Goal: Task Accomplishment & Management: Use online tool/utility

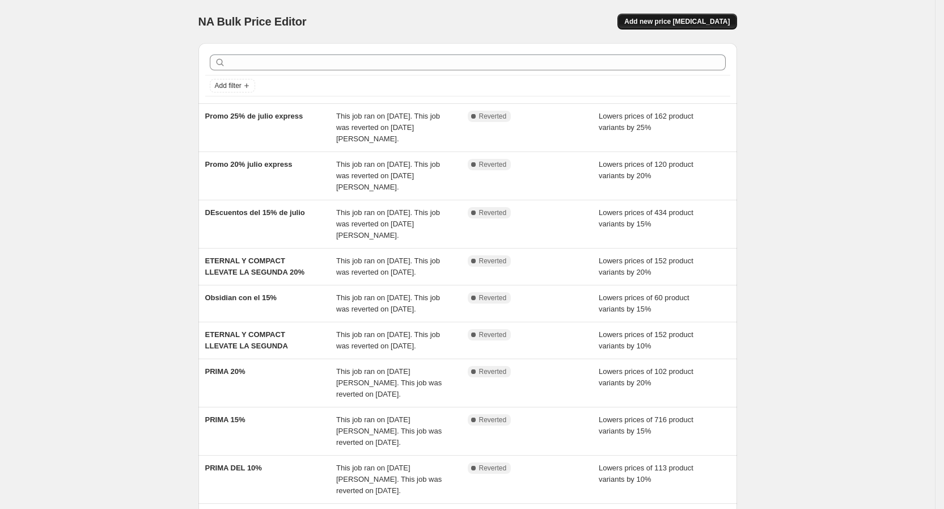
click at [723, 16] on button "Add new price change job" at bounding box center [676, 22] width 119 height 16
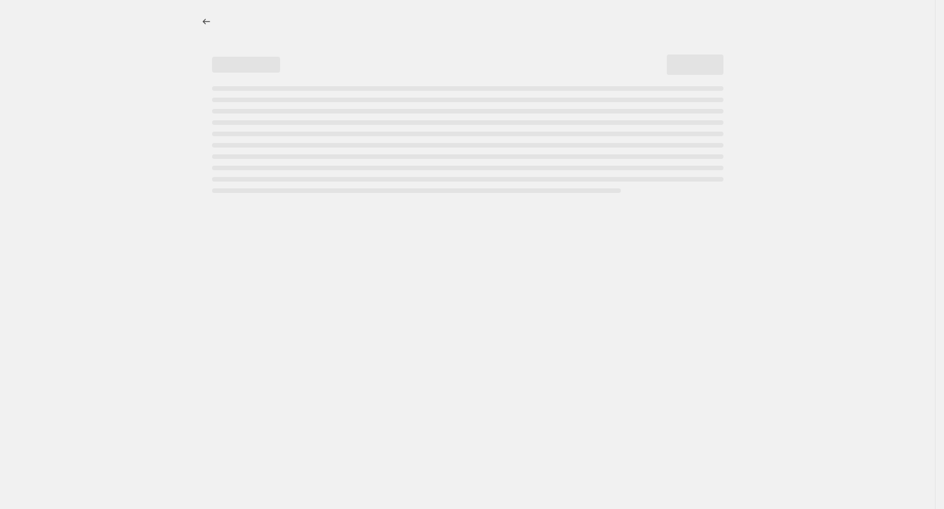
select select "percentage"
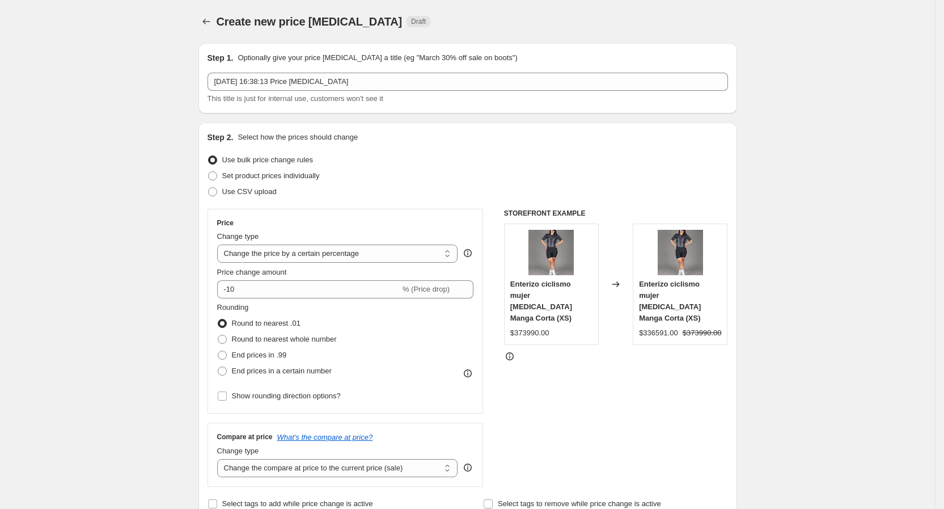
click at [573, 68] on div "Step 1. Optionally give your price change job a title (eg "March 30% off sale o…" at bounding box center [467, 78] width 520 height 52
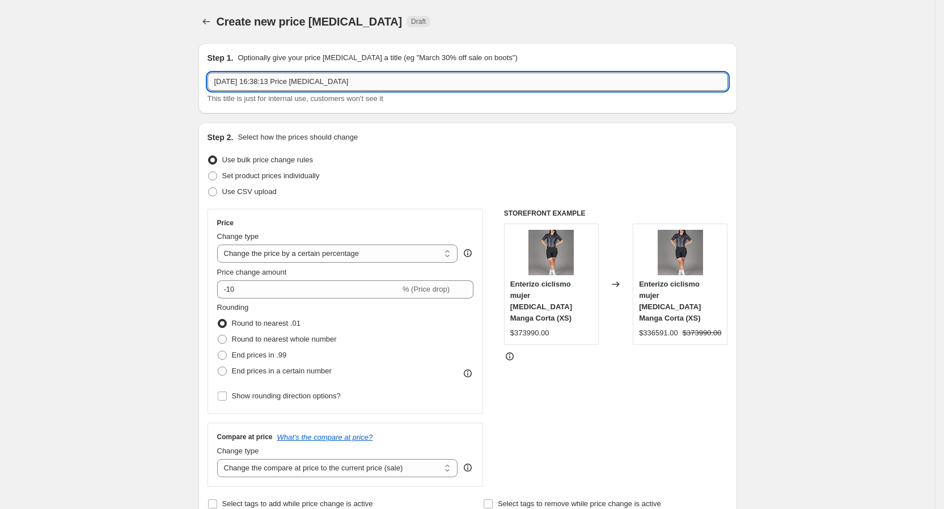
click at [564, 83] on input "20 ago 2025, 16:38:13 Price change job" at bounding box center [467, 82] width 520 height 18
type input "l"
type input "Los precios se van volando 15%"
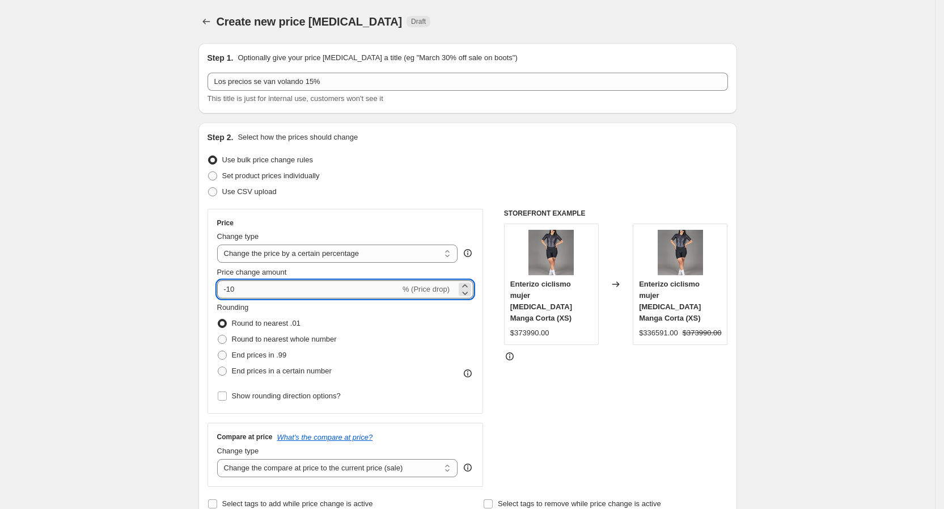
click at [295, 296] on input "-10" at bounding box center [308, 289] width 183 height 18
type input "-15"
click at [311, 366] on span "End prices in a certain number" at bounding box center [282, 370] width 100 height 9
click at [218, 366] on input "End prices in a certain number" at bounding box center [218, 366] width 1 height 1
radio input "true"
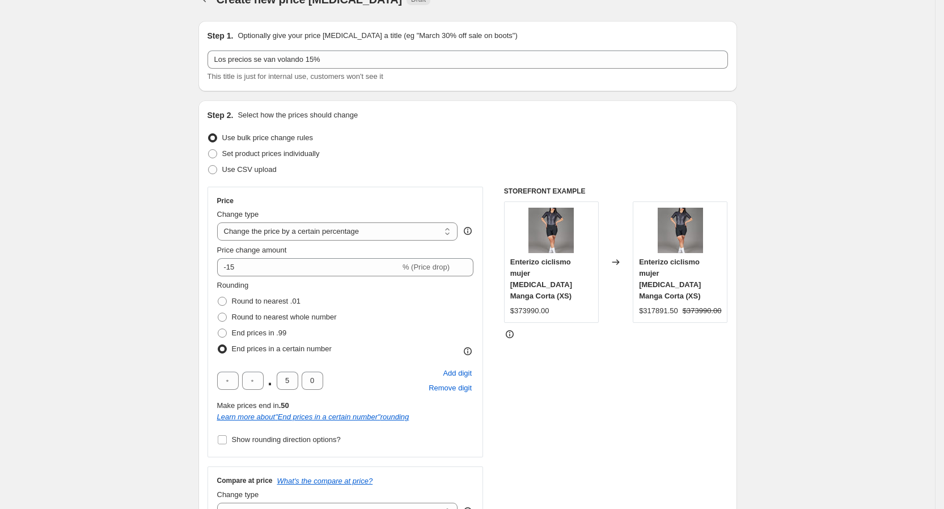
scroll to position [170, 0]
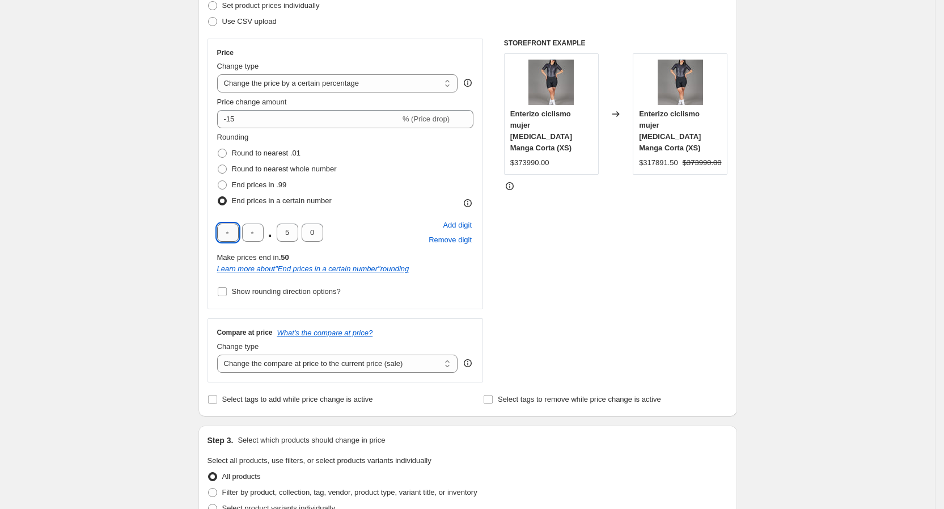
click at [231, 238] on input "text" at bounding box center [228, 232] width 22 height 18
type input "9"
type input "0"
click at [616, 255] on div "STOREFRONT EXAMPLE Enterizo ciclismo mujer Nix Manga Corta (XS) $373990.00 Chan…" at bounding box center [616, 211] width 224 height 344
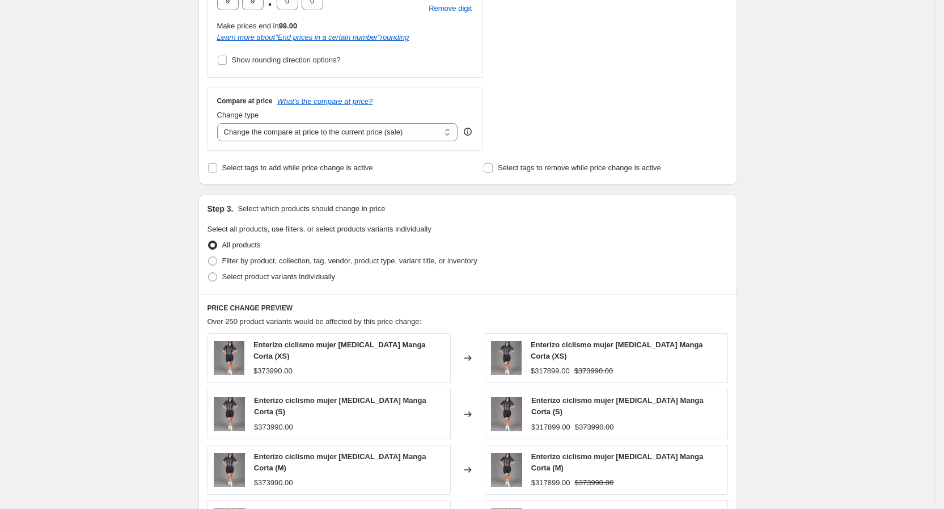
scroll to position [595, 0]
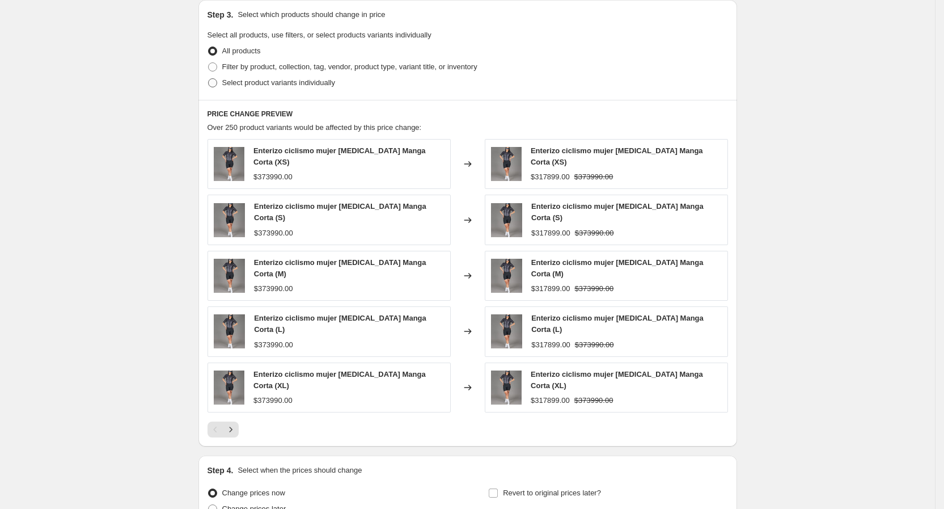
click at [296, 83] on span "Select product variants individually" at bounding box center [278, 82] width 113 height 9
click at [209, 79] on input "Select product variants individually" at bounding box center [208, 78] width 1 height 1
radio input "true"
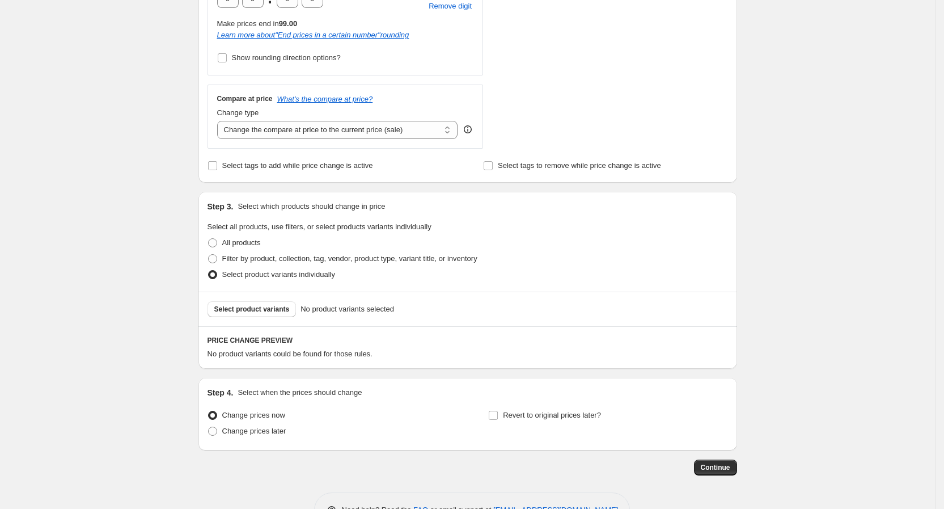
scroll to position [440, 0]
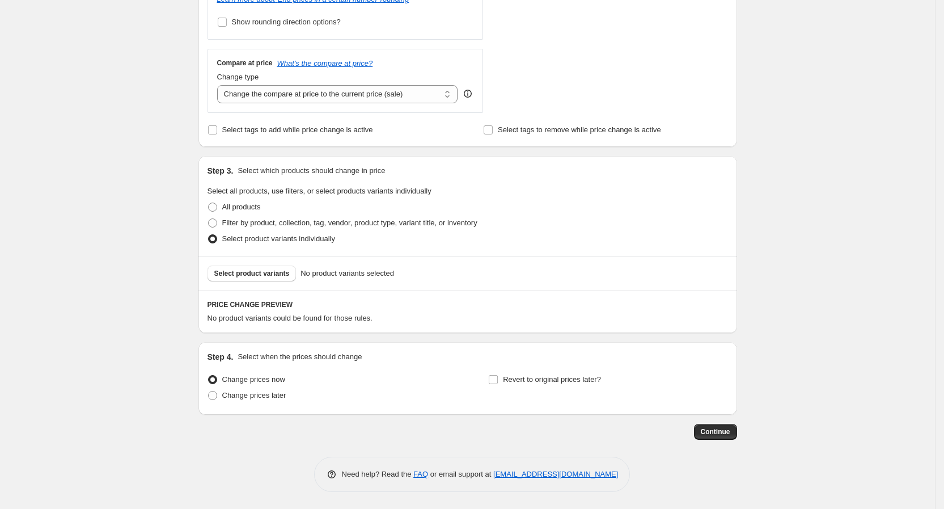
click at [263, 264] on div "Select product variants No product variants selected" at bounding box center [467, 273] width 539 height 35
click at [248, 262] on div "Select product variants No product variants selected" at bounding box center [467, 273] width 539 height 35
click at [258, 272] on span "Select product variants" at bounding box center [251, 273] width 75 height 9
click at [277, 273] on span "Select product variants" at bounding box center [251, 273] width 75 height 9
click at [272, 221] on span "Filter by product, collection, tag, vendor, product type, variant title, or inv…" at bounding box center [349, 222] width 255 height 9
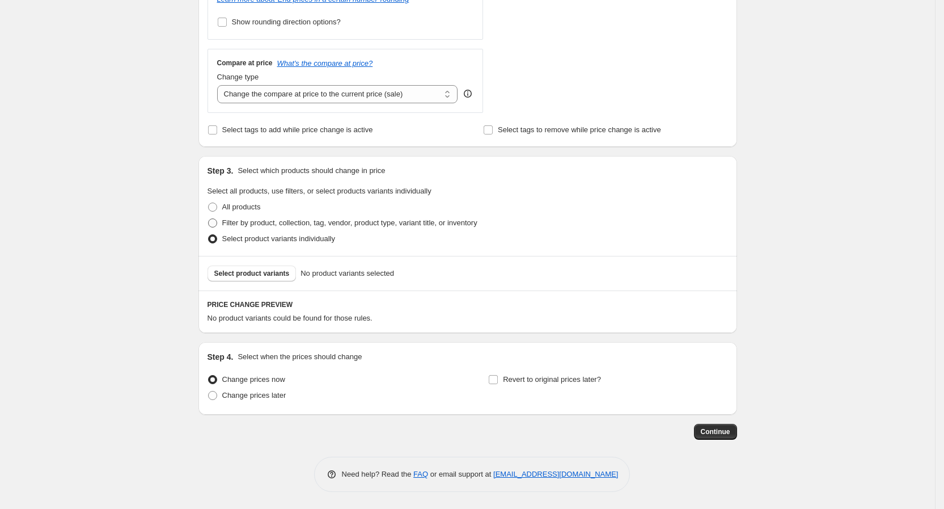
click at [209, 219] on input "Filter by product, collection, tag, vendor, product type, variant title, or inv…" at bounding box center [208, 218] width 1 height 1
radio input "true"
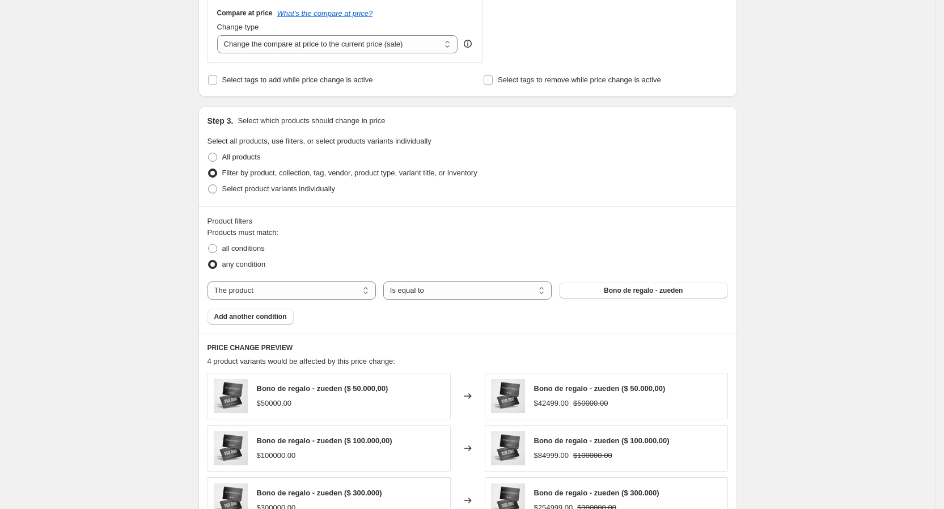
scroll to position [525, 0]
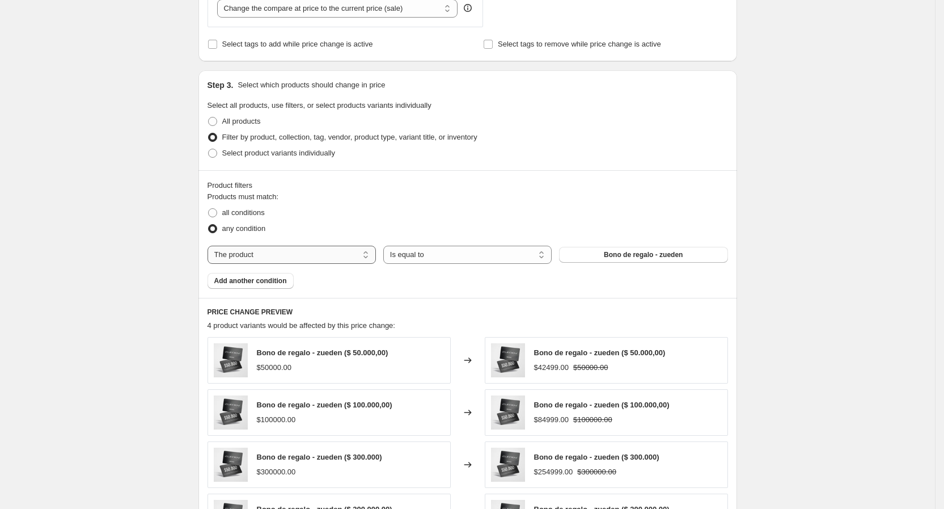
click at [278, 256] on select "The product The product's collection The product's tag The product's vendor The…" at bounding box center [291, 254] width 168 height 18
select select "collection"
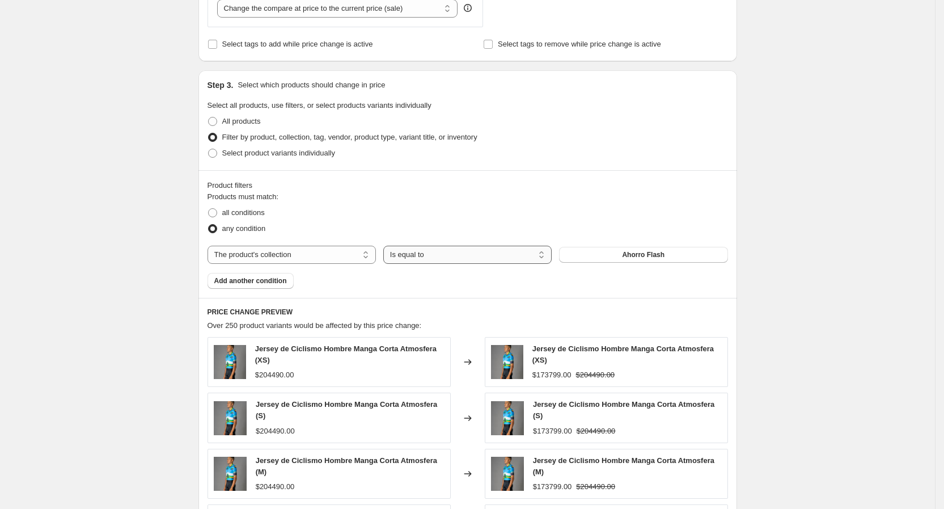
click at [467, 251] on select "Is equal to Is not equal to" at bounding box center [467, 254] width 168 height 18
click at [387, 245] on select "Is equal to Is not equal to" at bounding box center [467, 254] width 168 height 18
click at [647, 259] on span "Ahorro Flash" at bounding box center [643, 254] width 43 height 9
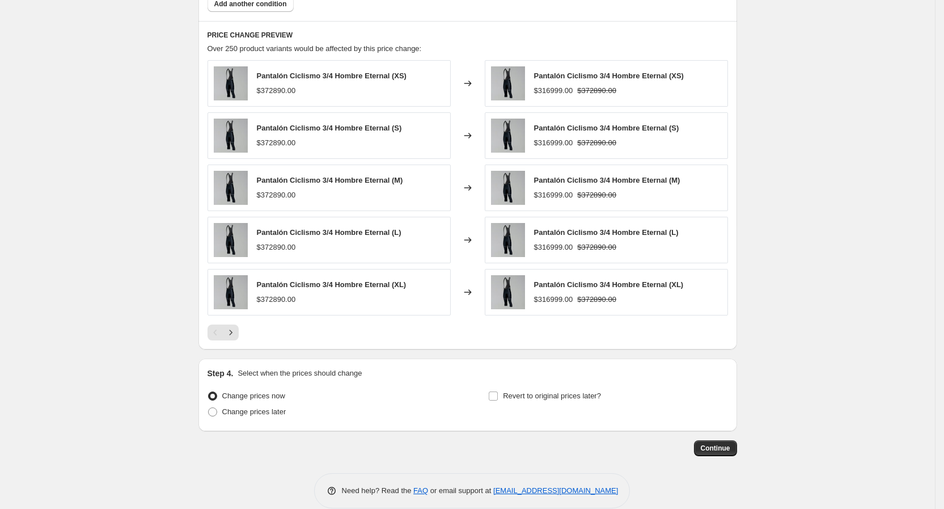
scroll to position [819, 0]
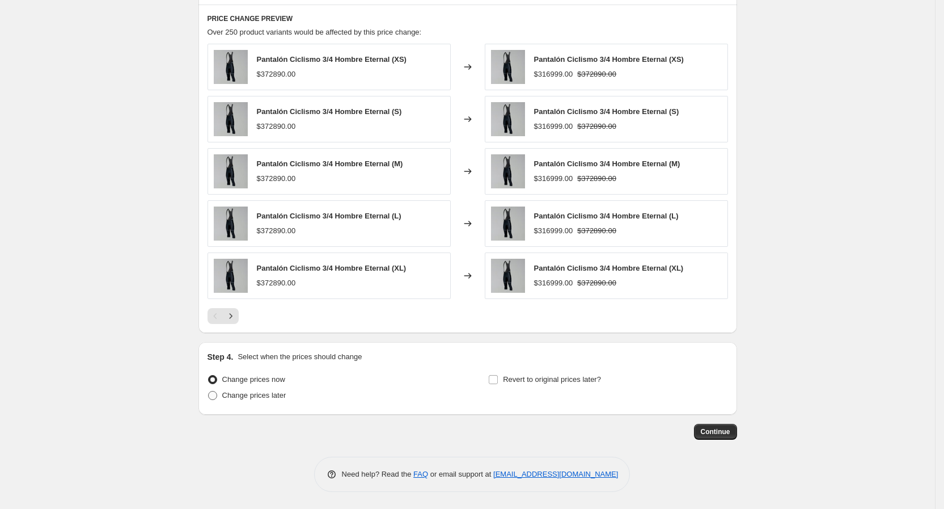
click at [277, 395] on span "Change prices later" at bounding box center [254, 395] width 64 height 9
click at [209, 391] on input "Change prices later" at bounding box center [208, 391] width 1 height 1
radio input "true"
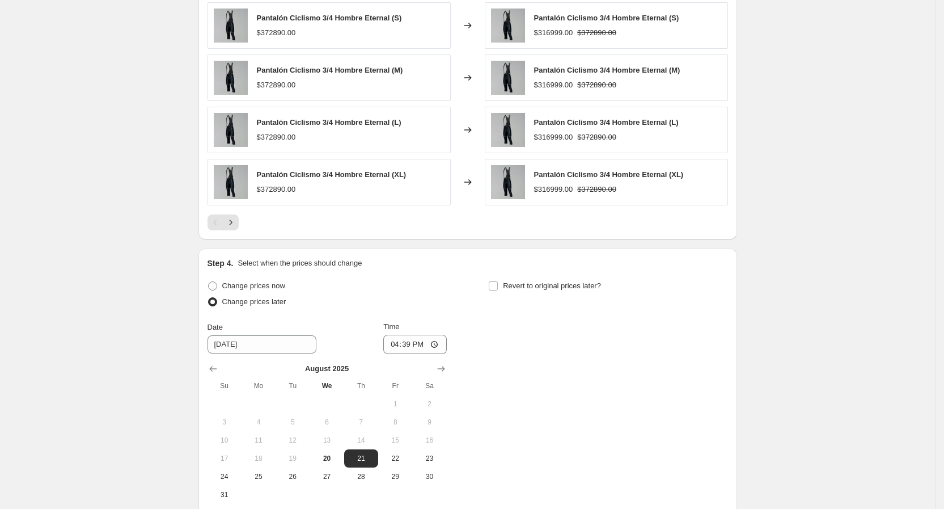
scroll to position [1031, 0]
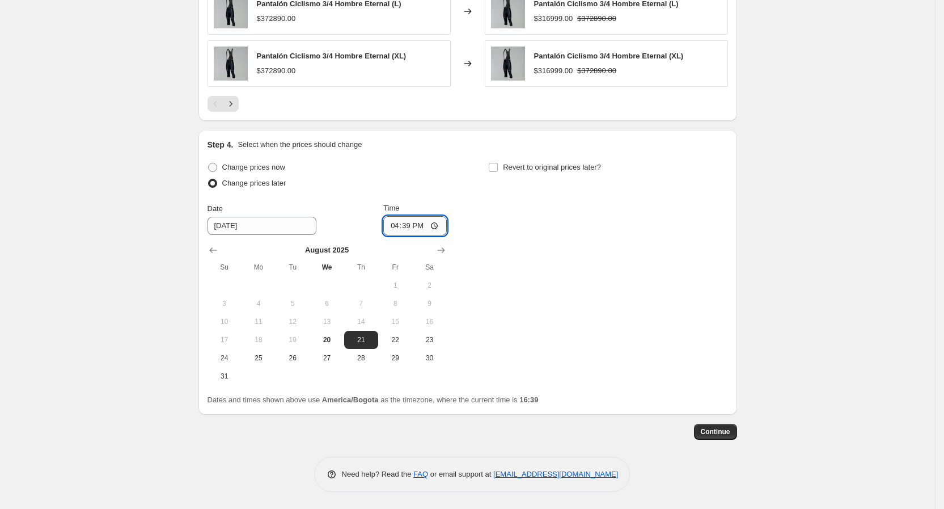
click at [415, 228] on input "16:39" at bounding box center [414, 225] width 63 height 19
click at [398, 223] on input "16:39" at bounding box center [414, 225] width 63 height 19
click at [389, 224] on input "16:39" at bounding box center [414, 225] width 63 height 19
click at [389, 227] on input "16:39" at bounding box center [414, 225] width 63 height 19
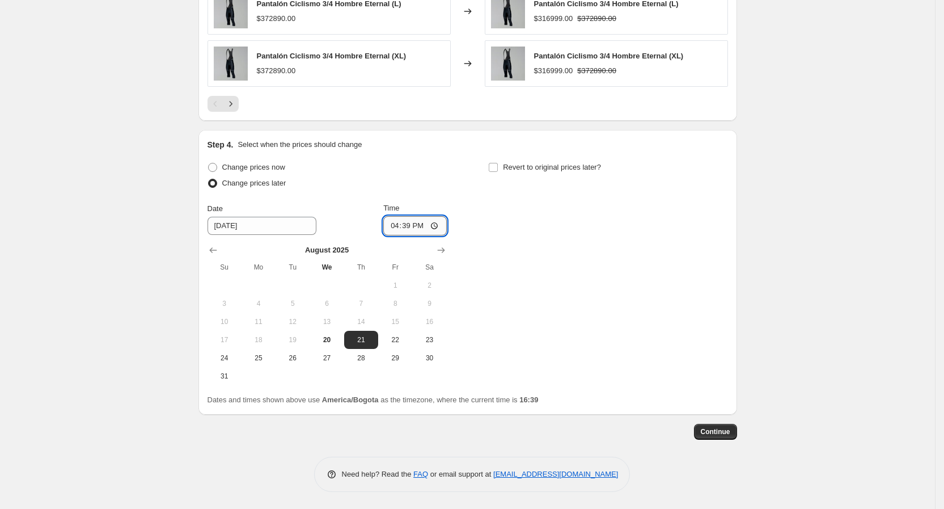
click at [435, 227] on input "16:39" at bounding box center [414, 225] width 63 height 19
type input "00:30"
click at [543, 285] on div "Change prices now Change prices later Date 8/21/2025 Time 00:30 August 2025 Su …" at bounding box center [467, 272] width 520 height 226
click at [527, 168] on span "Revert to original prices later?" at bounding box center [552, 167] width 98 height 9
click at [498, 168] on input "Revert to original prices later?" at bounding box center [493, 167] width 9 height 9
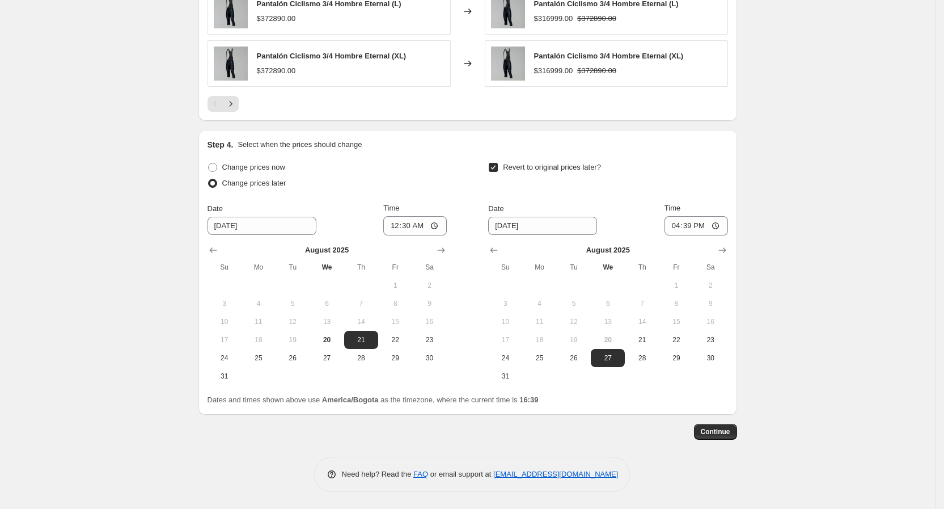
click at [534, 170] on span "Revert to original prices later?" at bounding box center [552, 167] width 98 height 9
click at [498, 170] on input "Revert to original prices later?" at bounding box center [493, 167] width 9 height 9
checkbox input "false"
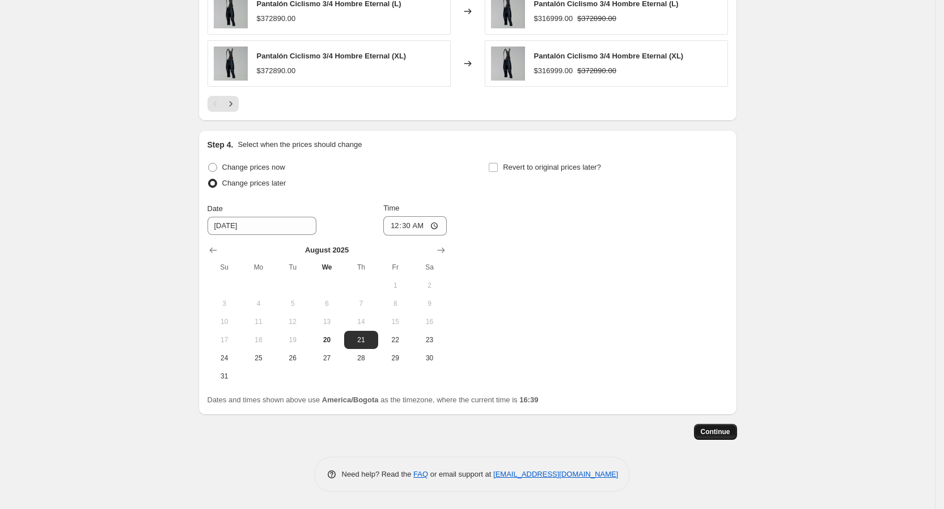
click at [714, 435] on span "Continue" at bounding box center [715, 431] width 29 height 9
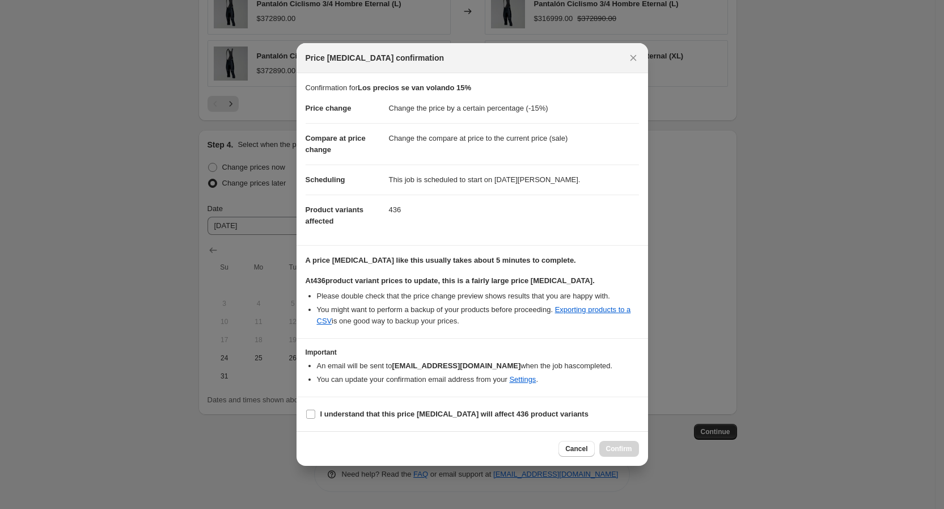
click at [398, 424] on section "I understand that this price change job will affect 436 product variants" at bounding box center [471, 414] width 351 height 34
click at [484, 413] on b "I understand that this price change job will affect 436 product variants" at bounding box center [454, 413] width 268 height 9
click at [315, 413] on input "I understand that this price change job will affect 436 product variants" at bounding box center [310, 413] width 9 height 9
checkbox input "true"
click at [622, 447] on span "Confirm" at bounding box center [619, 448] width 26 height 9
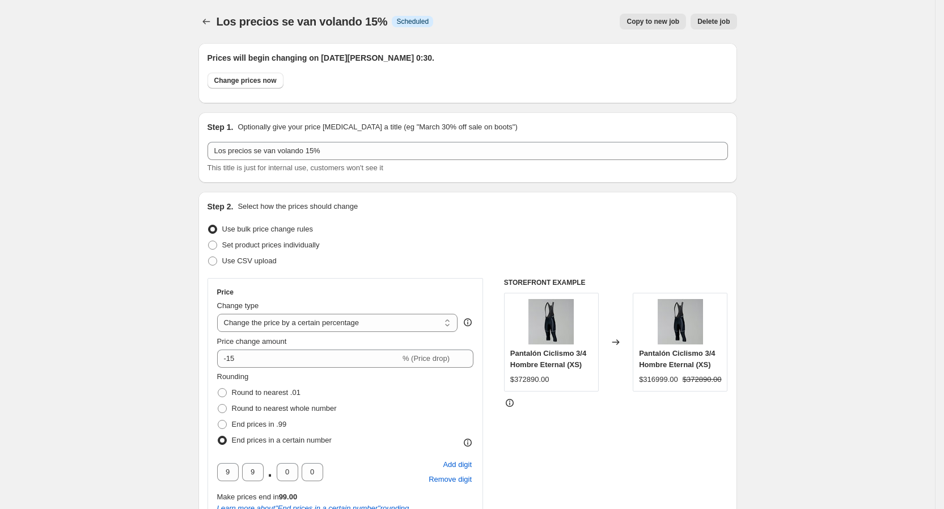
drag, startPoint x: 214, startPoint y: 11, endPoint x: 207, endPoint y: 20, distance: 11.3
click at [210, 16] on div "Los precios se van volando 15%. This page is ready Los precios se van volando 1…" at bounding box center [467, 21] width 539 height 43
click at [207, 20] on icon "Price change jobs" at bounding box center [206, 21] width 11 height 11
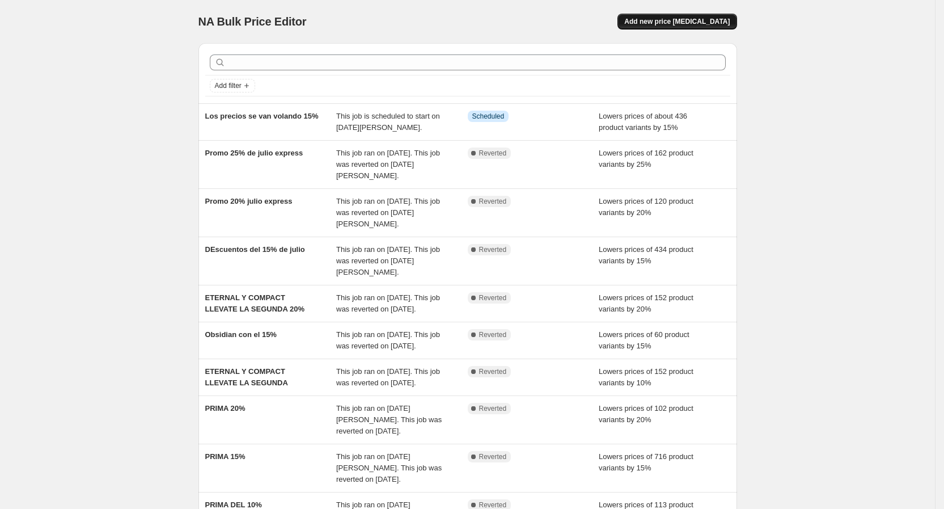
click at [697, 19] on span "Add new price change job" at bounding box center [676, 21] width 105 height 9
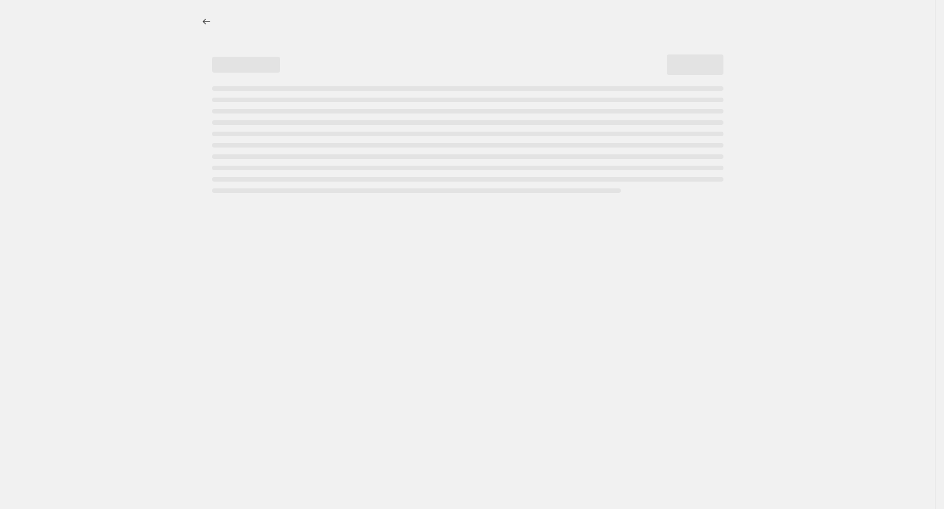
select select "percentage"
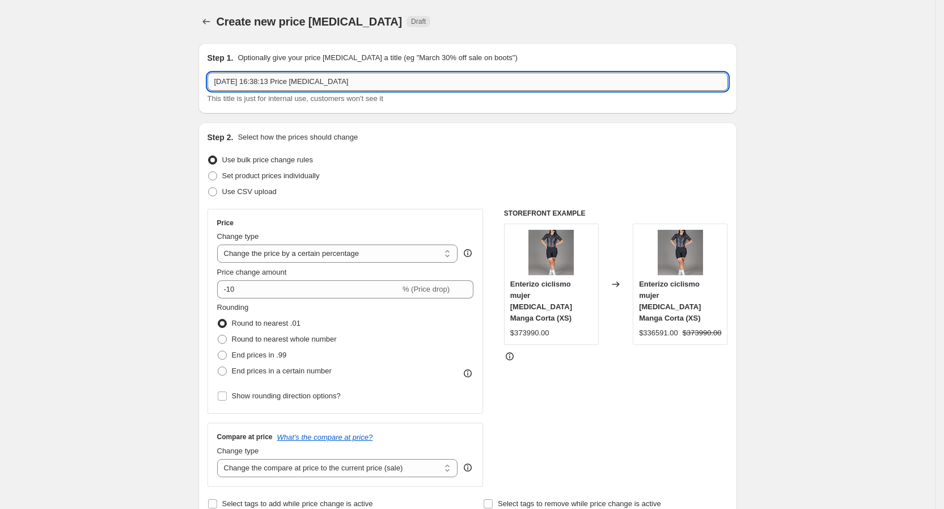
click at [331, 87] on input "20 ago 2025, 16:38:13 Price change job" at bounding box center [467, 82] width 520 height 18
type input "Los precios se van volando con el 20%"
click at [274, 287] on input "-10" at bounding box center [308, 289] width 183 height 18
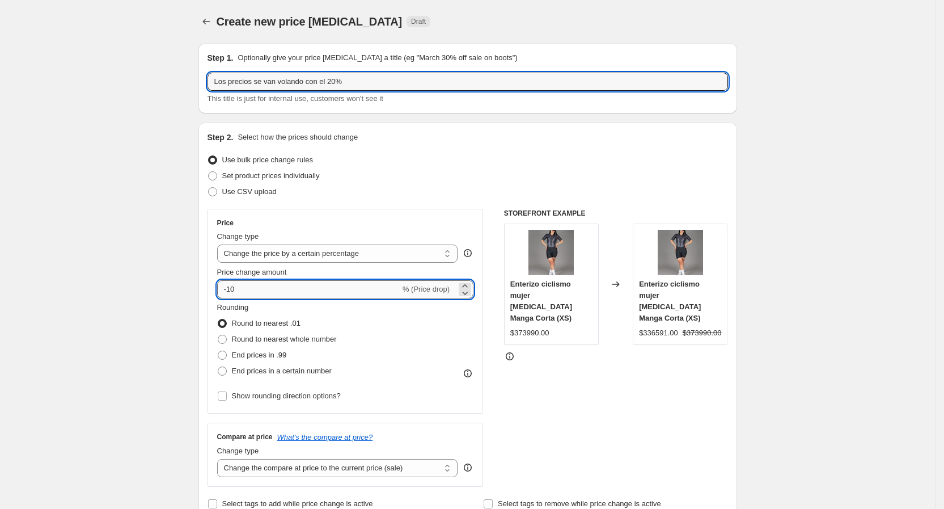
click at [274, 287] on input "-10" at bounding box center [308, 289] width 183 height 18
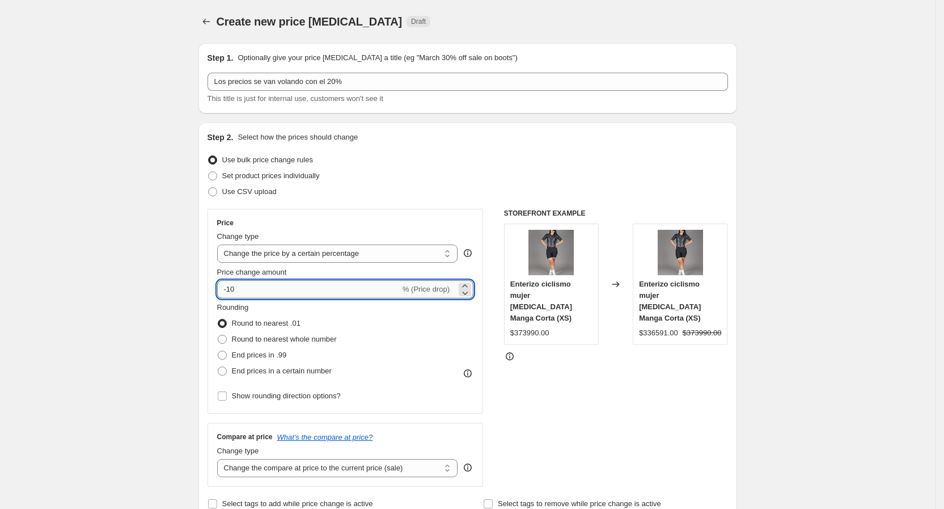
type input "-1"
type input "-20"
click at [273, 379] on div "Rounding Round to nearest .01 Round to nearest whole number End prices in .99 E…" at bounding box center [345, 353] width 257 height 102
click at [279, 370] on span "End prices in a certain number" at bounding box center [282, 370] width 100 height 9
click at [218, 367] on input "End prices in a certain number" at bounding box center [218, 366] width 1 height 1
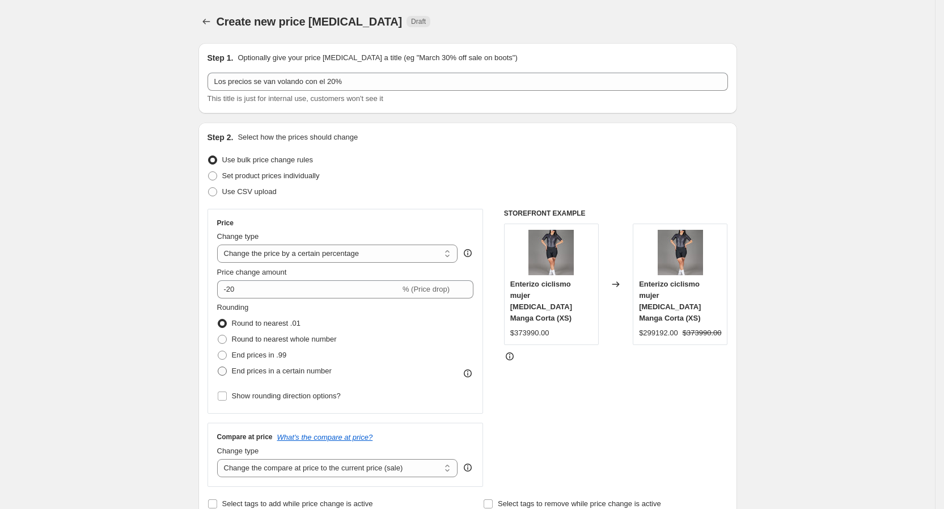
radio input "true"
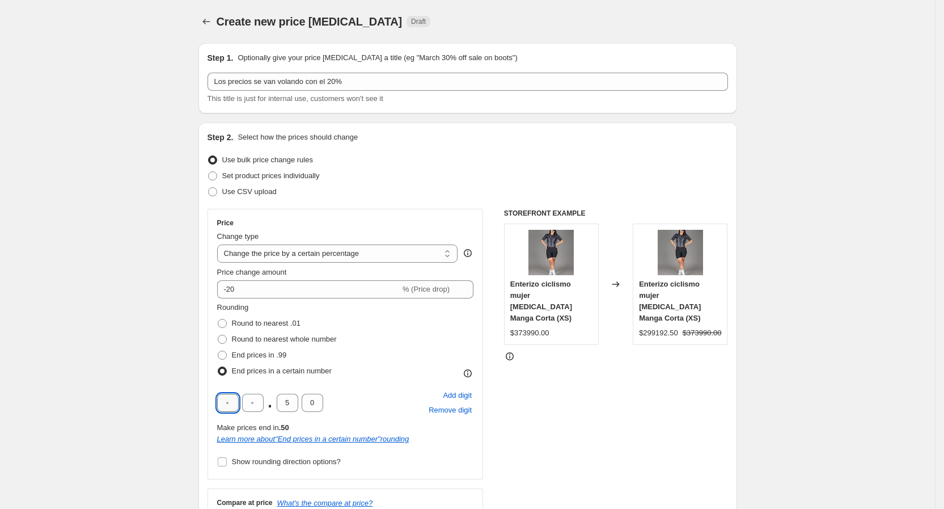
click at [237, 405] on input "text" at bounding box center [228, 402] width 22 height 18
type input "9"
click at [286, 400] on input "5" at bounding box center [288, 402] width 22 height 18
drag, startPoint x: 286, startPoint y: 400, endPoint x: 311, endPoint y: 399, distance: 25.6
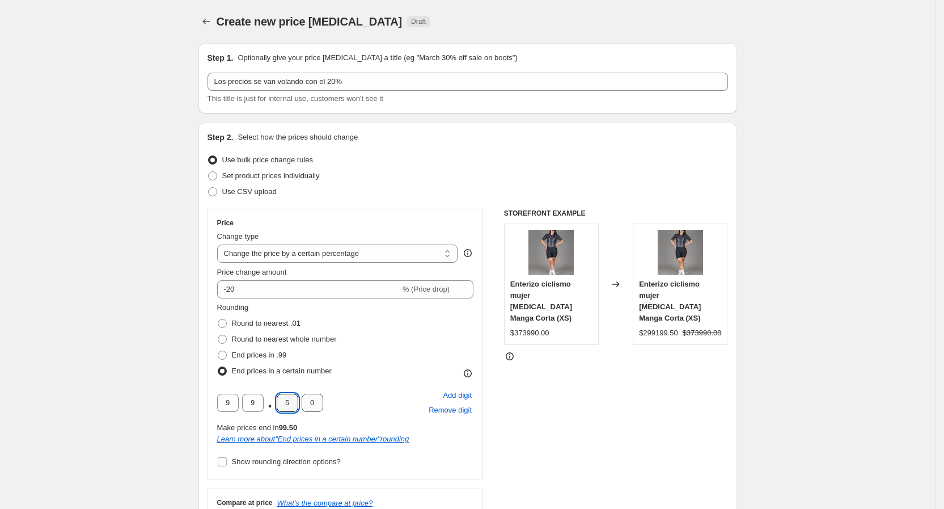
click at [311, 399] on div "9 9 . 5 0" at bounding box center [270, 402] width 106 height 18
type input "0"
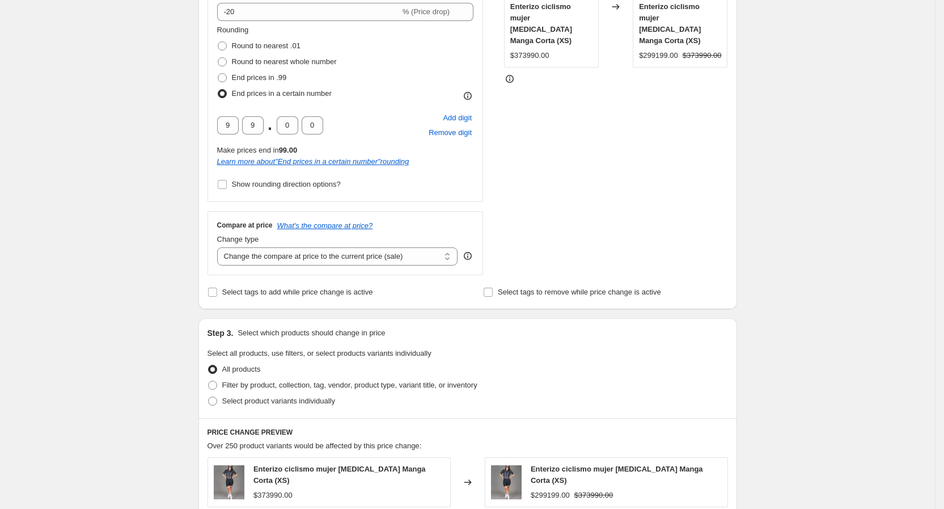
scroll to position [425, 0]
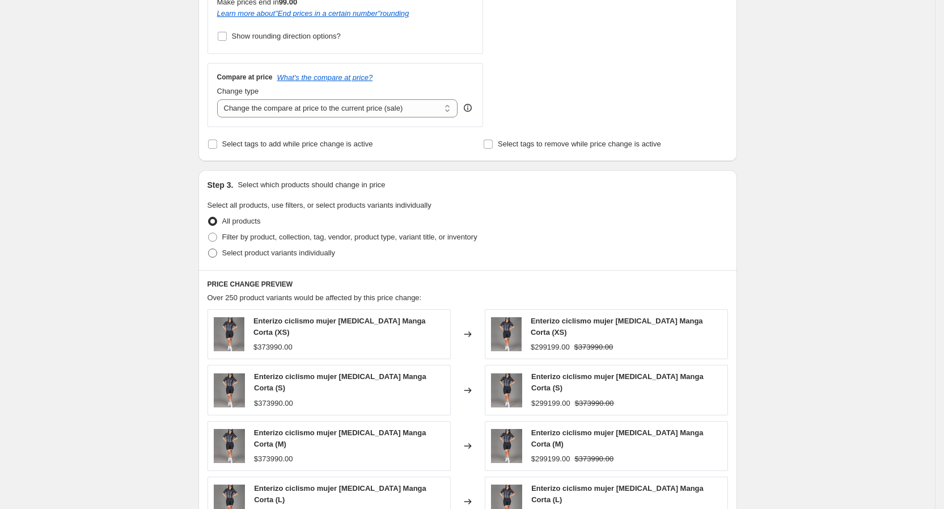
click at [300, 252] on span "Select product variants individually" at bounding box center [278, 252] width 113 height 9
click at [209, 249] on input "Select product variants individually" at bounding box center [208, 248] width 1 height 1
radio input "true"
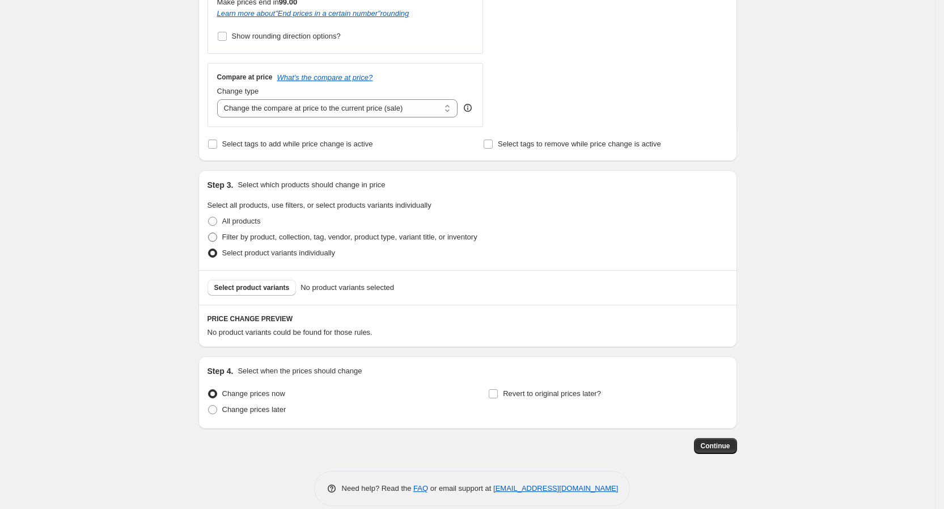
click at [357, 232] on span "Filter by product, collection, tag, vendor, product type, variant title, or inv…" at bounding box center [349, 236] width 255 height 9
click at [209, 232] on input "Filter by product, collection, tag, vendor, product type, variant title, or inv…" at bounding box center [208, 232] width 1 height 1
radio input "true"
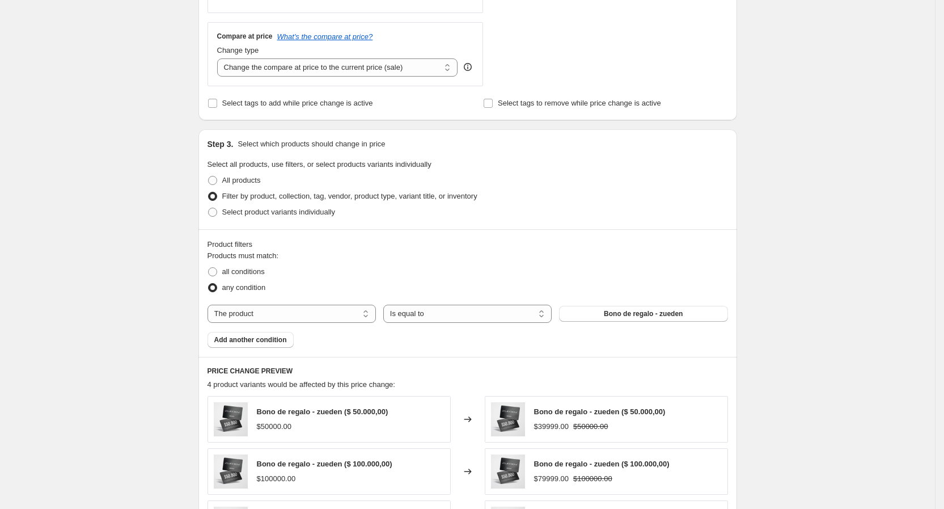
scroll to position [595, 0]
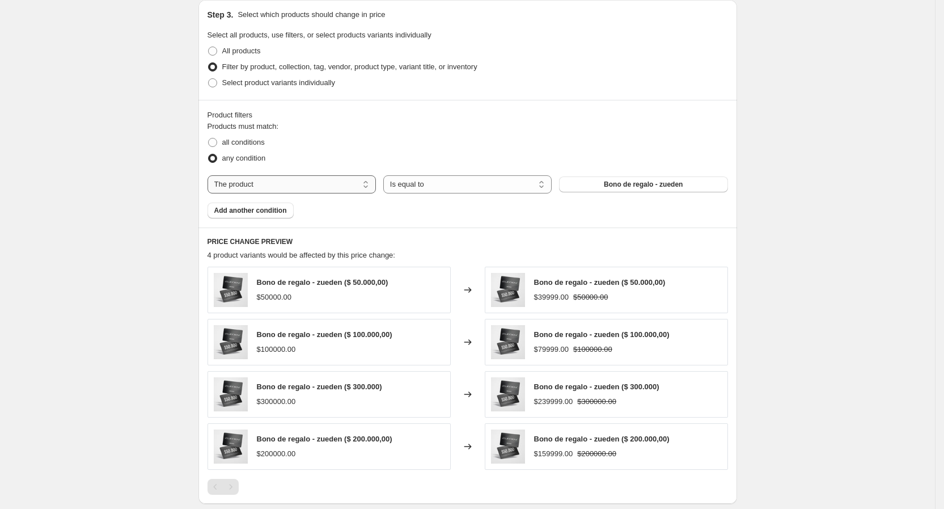
drag, startPoint x: 242, startPoint y: 162, endPoint x: 286, endPoint y: 187, distance: 50.3
click at [247, 169] on div "Products must match: all conditions any condition The product The product's col…" at bounding box center [467, 170] width 520 height 98
click at [286, 187] on select "The product The product's collection The product's tag The product's vendor The…" at bounding box center [291, 184] width 168 height 18
select select "collection"
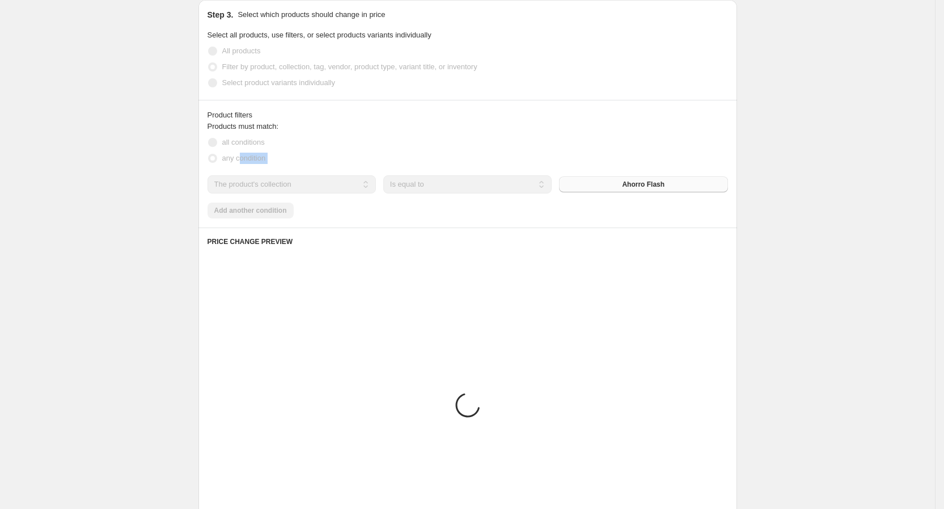
click at [625, 188] on button "Ahorro Flash" at bounding box center [643, 184] width 168 height 16
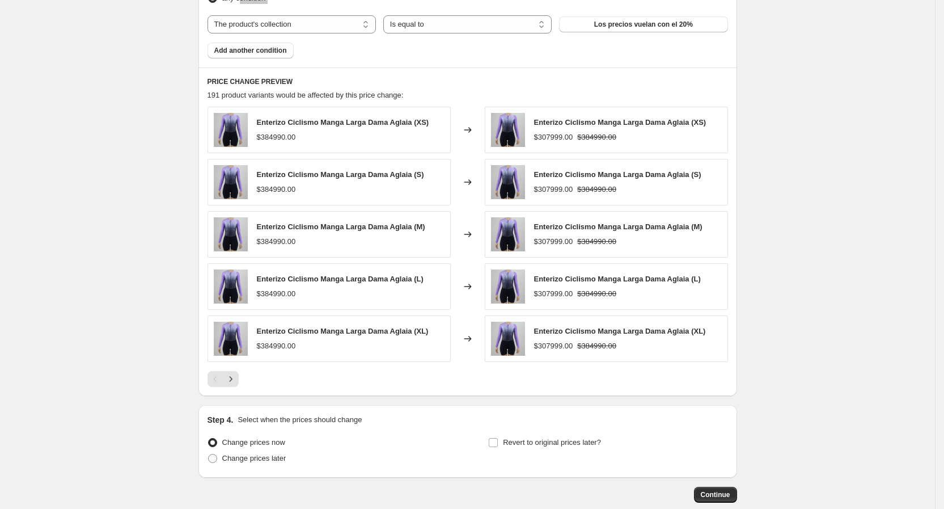
scroll to position [819, 0]
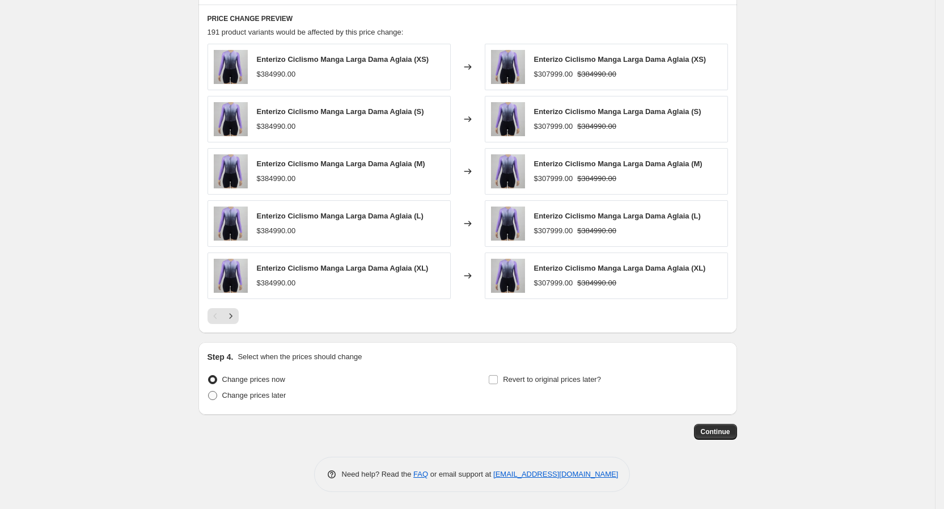
click at [286, 399] on span "Change prices later" at bounding box center [254, 395] width 64 height 9
click at [209, 391] on input "Change prices later" at bounding box center [208, 391] width 1 height 1
radio input "true"
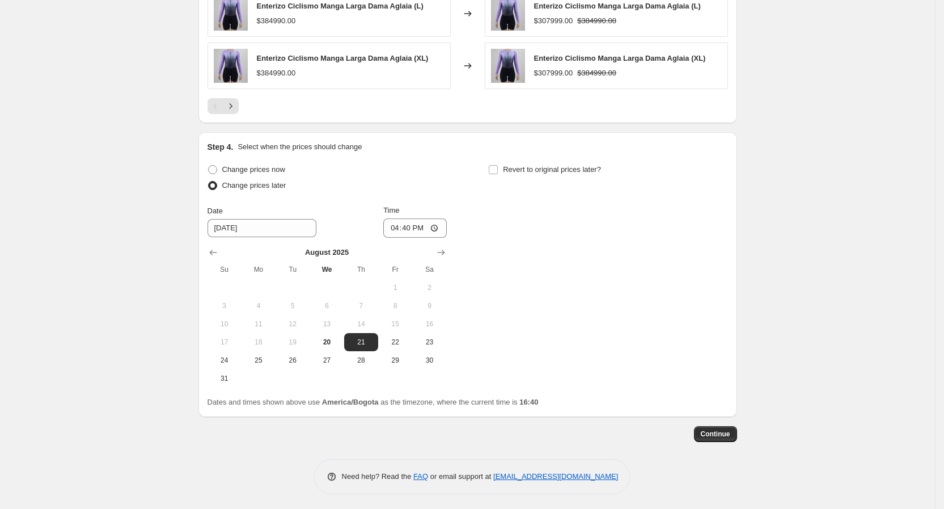
scroll to position [1031, 0]
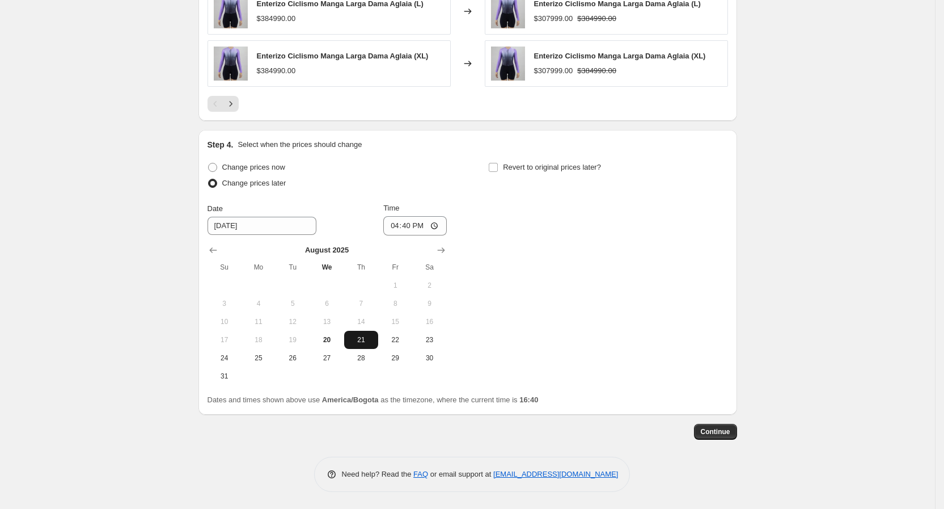
click at [368, 342] on span "21" at bounding box center [361, 339] width 25 height 9
click at [402, 221] on input "16:40" at bounding box center [414, 225] width 63 height 19
click at [399, 222] on input "16:40" at bounding box center [414, 225] width 63 height 19
click at [397, 223] on input "16:40" at bounding box center [414, 225] width 63 height 19
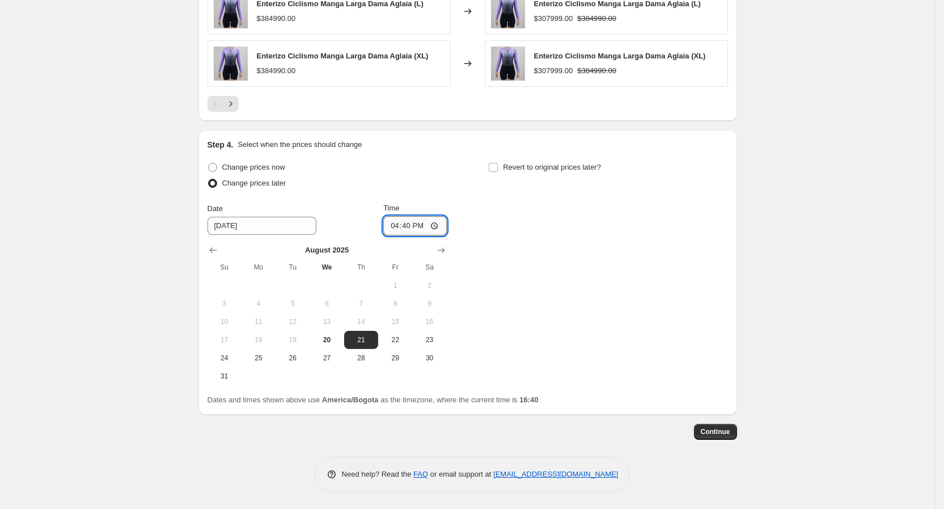
click at [437, 230] on input "16:40" at bounding box center [414, 225] width 63 height 19
type input "00:30"
click at [675, 344] on div "Change prices now Change prices later Date 8/21/2025 Time 00:30 August 2025 Su …" at bounding box center [467, 272] width 520 height 226
click at [719, 433] on span "Continue" at bounding box center [715, 431] width 29 height 9
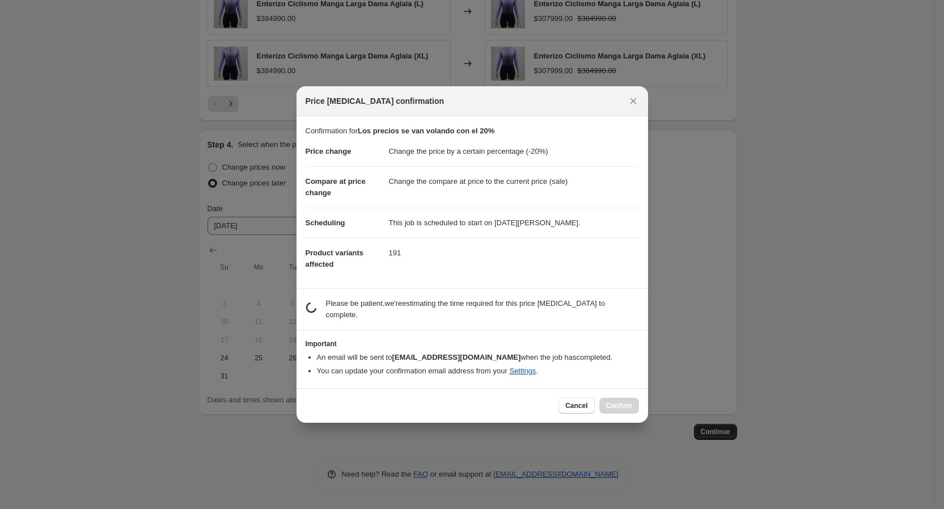
scroll to position [0, 0]
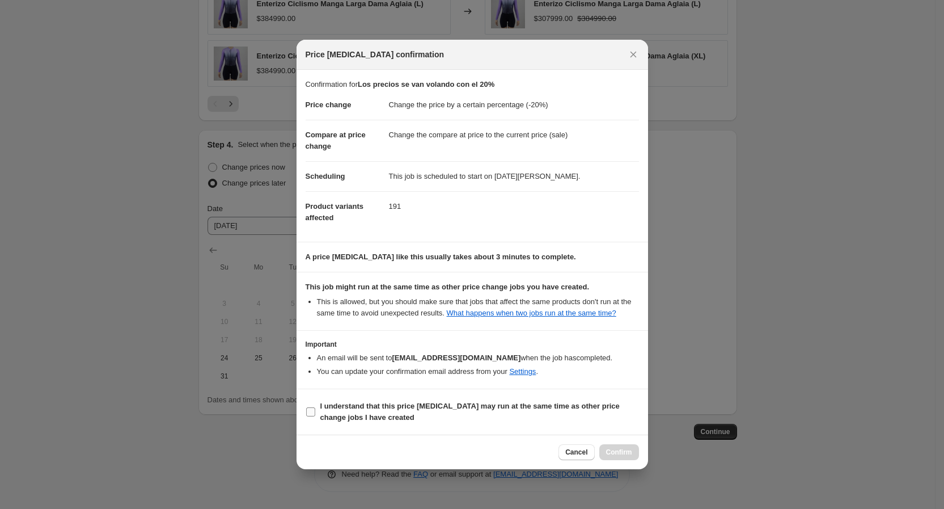
click at [349, 415] on b "I understand that this price change job may run at the same time as other price…" at bounding box center [469, 411] width 299 height 20
click at [315, 415] on input "I understand that this price change job may run at the same time as other price…" at bounding box center [310, 411] width 9 height 9
checkbox input "true"
click at [613, 454] on span "Confirm" at bounding box center [619, 451] width 26 height 9
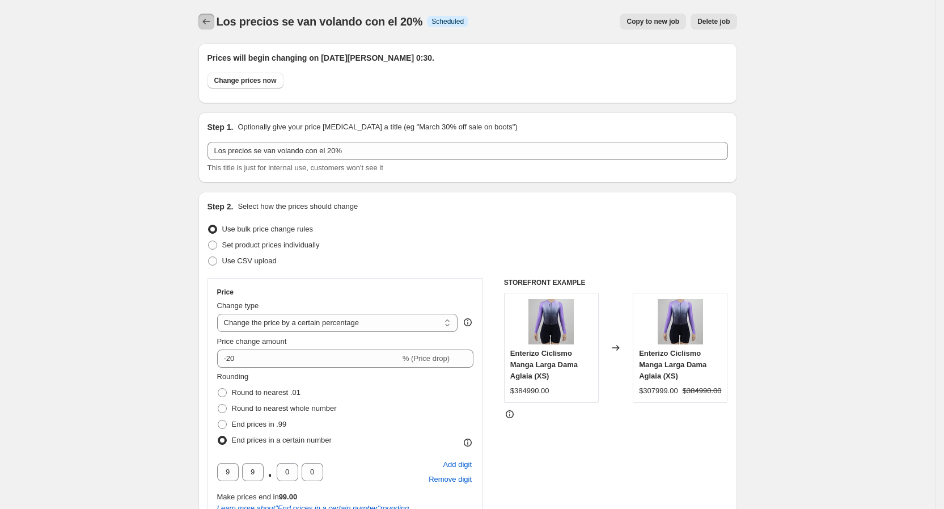
click at [202, 19] on button "Price change jobs" at bounding box center [206, 22] width 16 height 16
